Goal: Navigation & Orientation: Find specific page/section

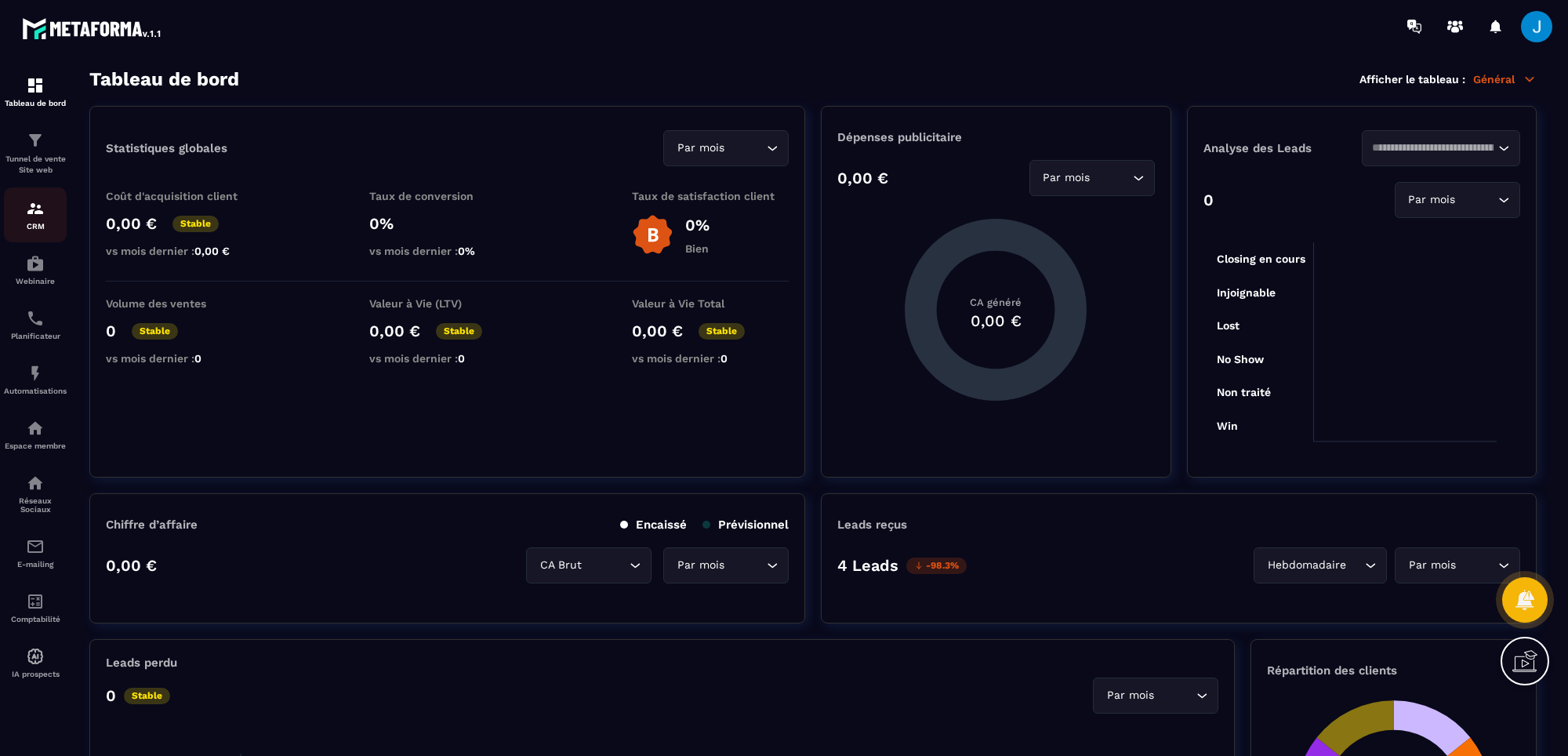
click at [36, 206] on img at bounding box center [36, 209] width 19 height 19
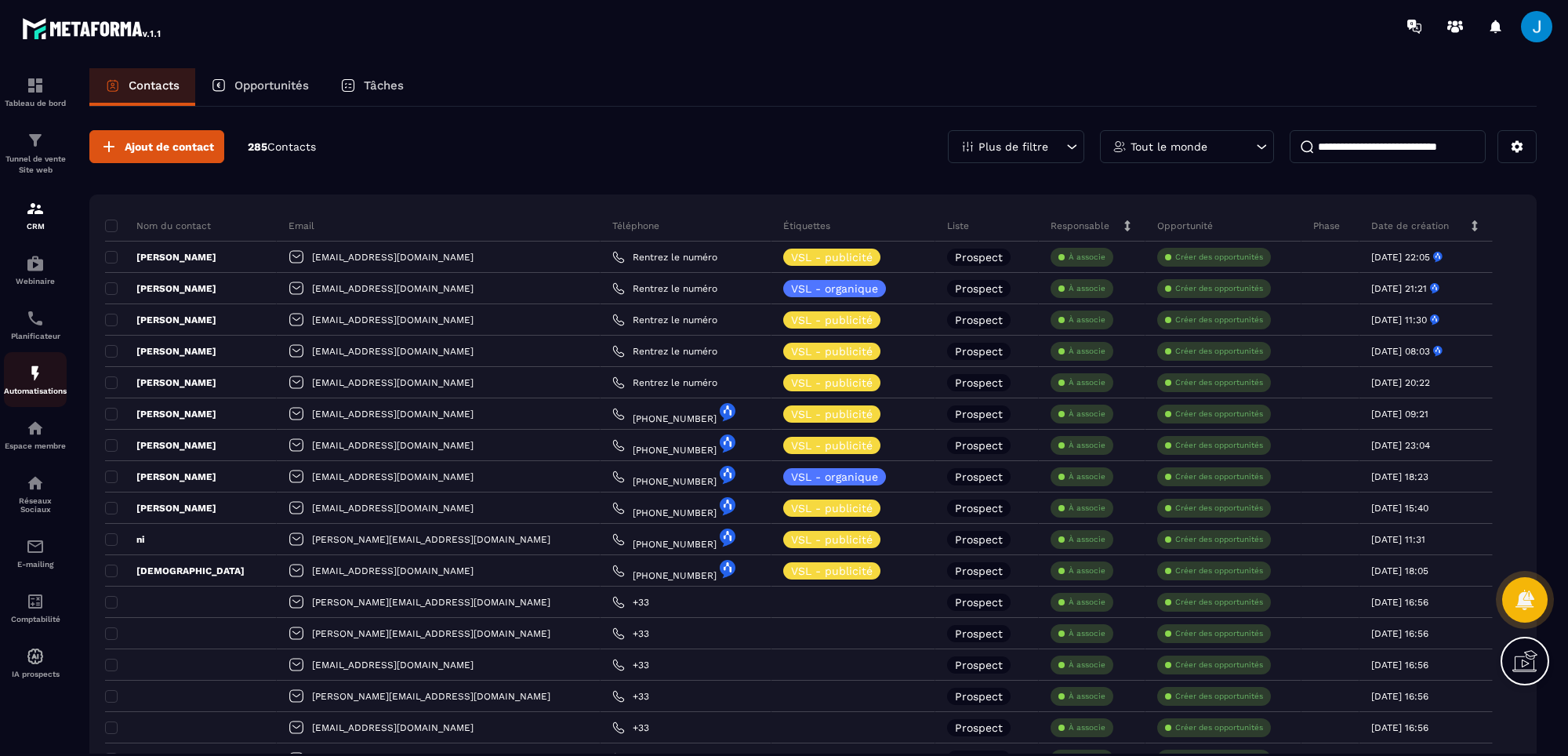
click at [30, 395] on p "Automatisations" at bounding box center [35, 390] width 62 height 9
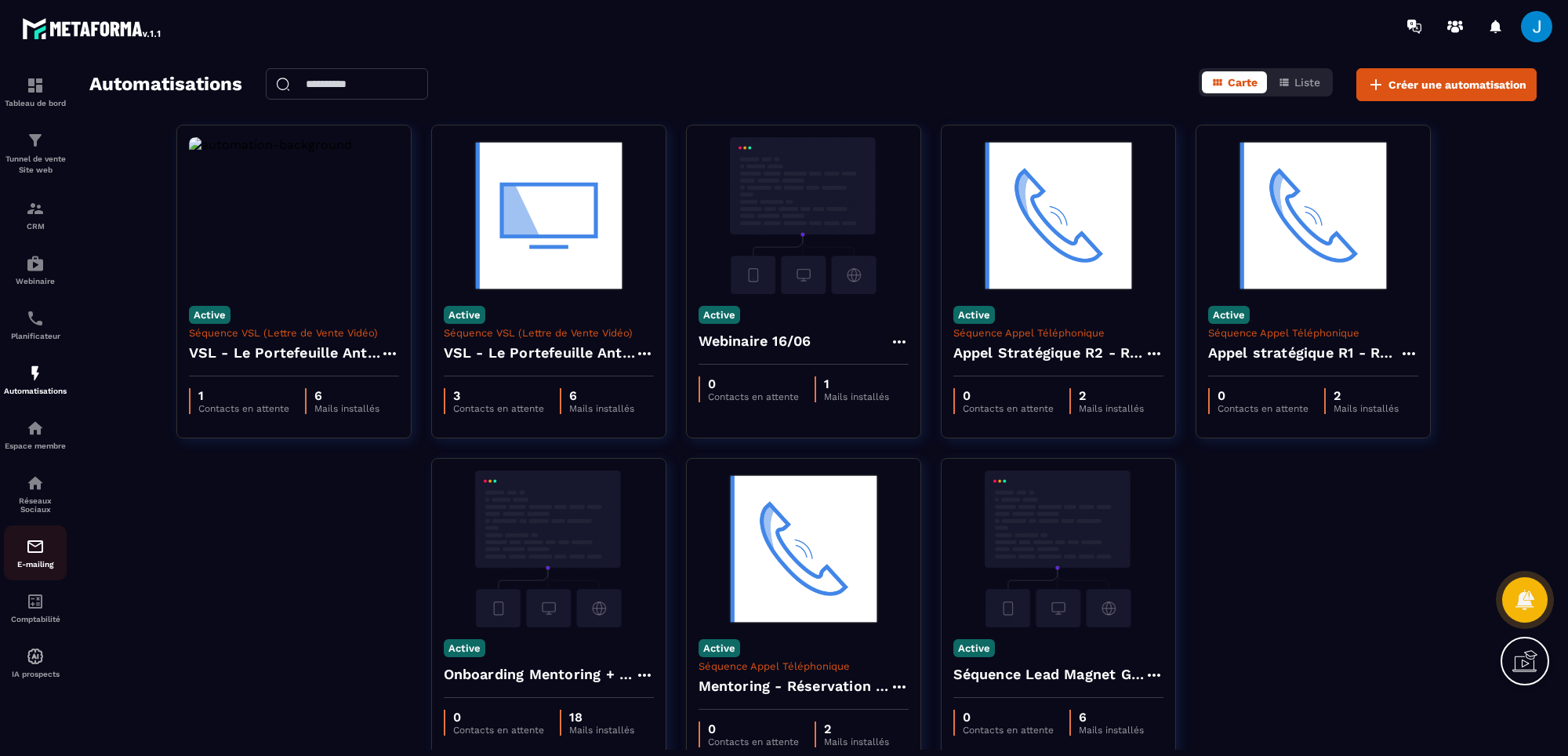
click at [29, 569] on p "E-mailing" at bounding box center [35, 564] width 62 height 9
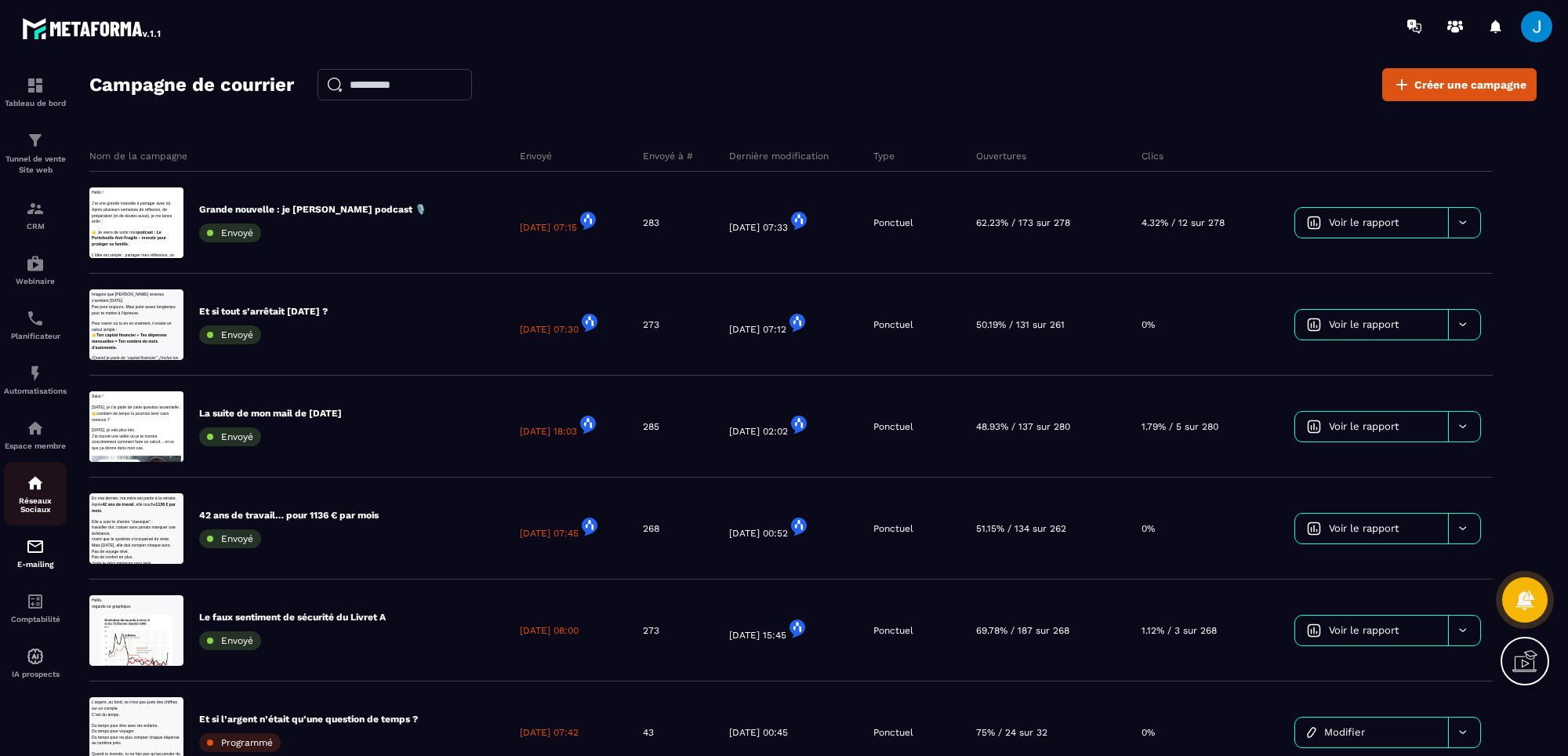
click at [35, 509] on p "Réseaux Sociaux" at bounding box center [35, 505] width 62 height 17
